Goal: Task Accomplishment & Management: Manage account settings

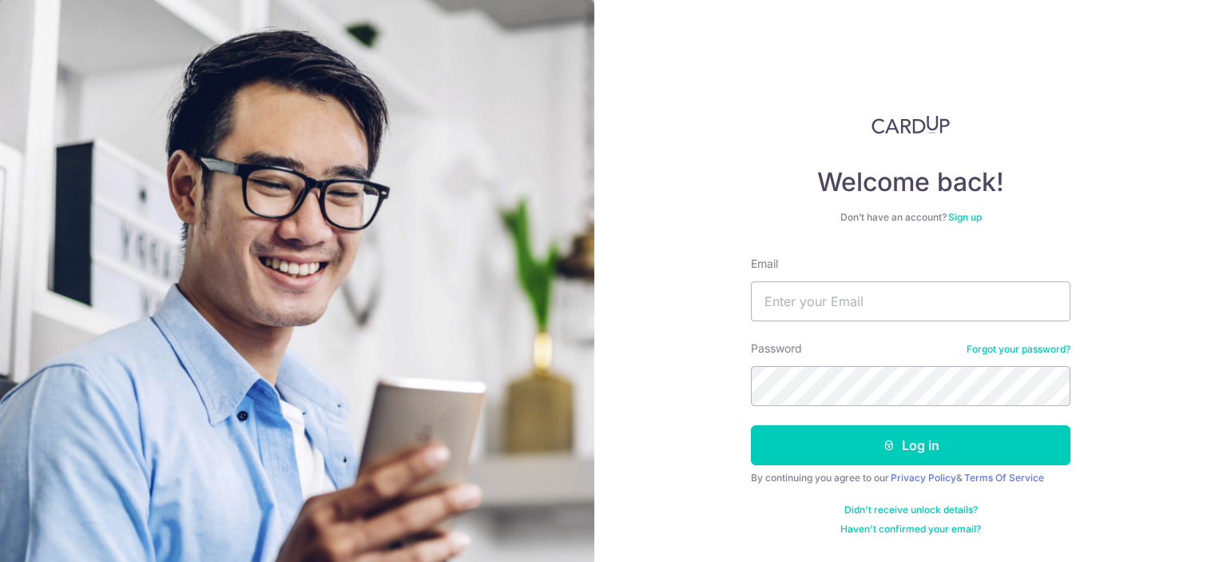
click at [852, 301] on input "Email" at bounding box center [911, 301] width 320 height 40
type input "[EMAIL_ADDRESS][DOMAIN_NAME]"
click at [751, 425] on button "Log in" at bounding box center [911, 445] width 320 height 40
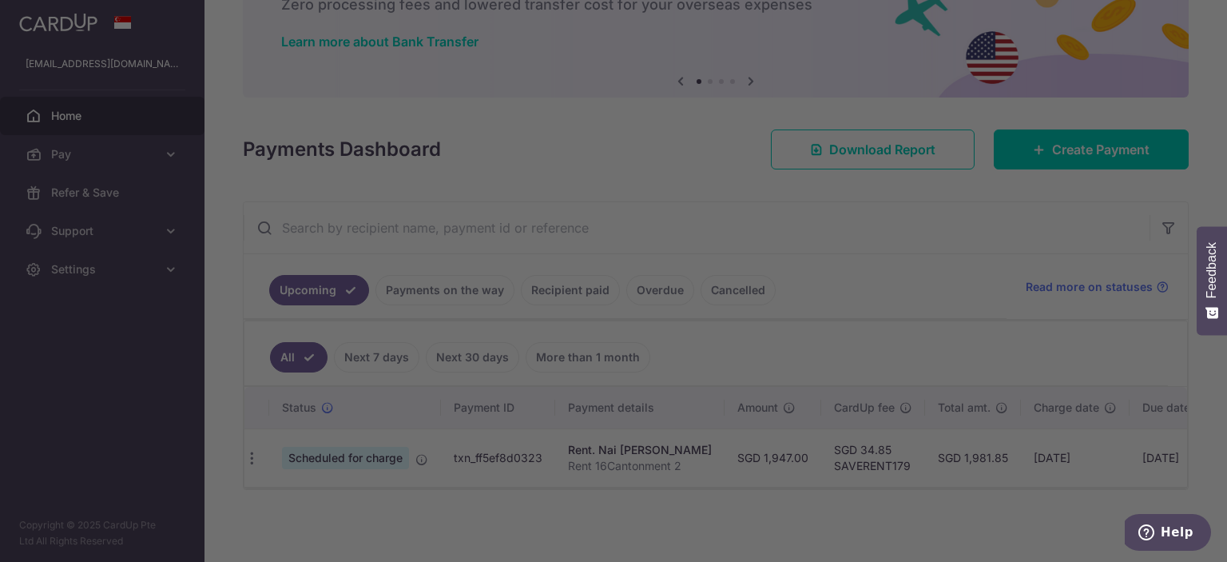
scroll to position [0, 10]
